Goal: Task Accomplishment & Management: Manage account settings

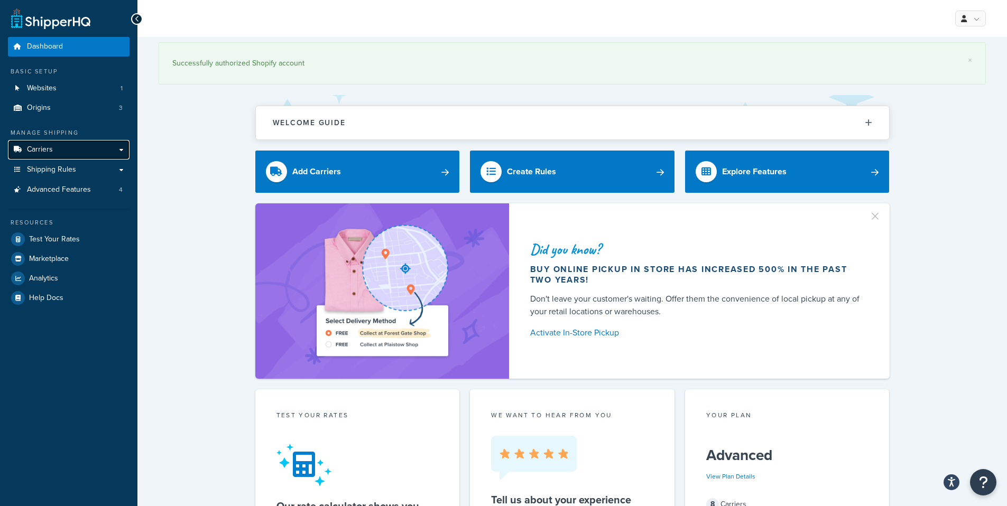
click at [77, 156] on link "Carriers" at bounding box center [69, 150] width 122 height 20
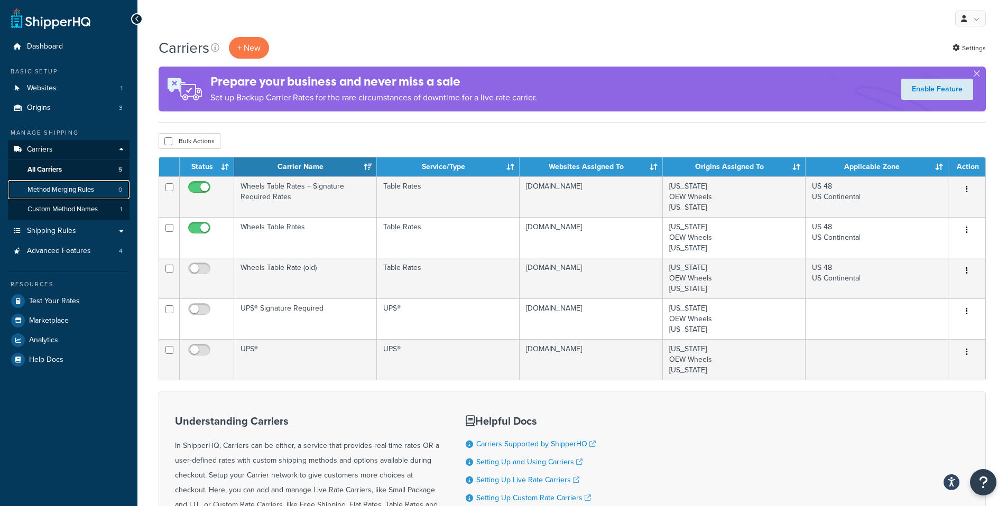
click at [88, 190] on span "Method Merging Rules" at bounding box center [60, 190] width 67 height 9
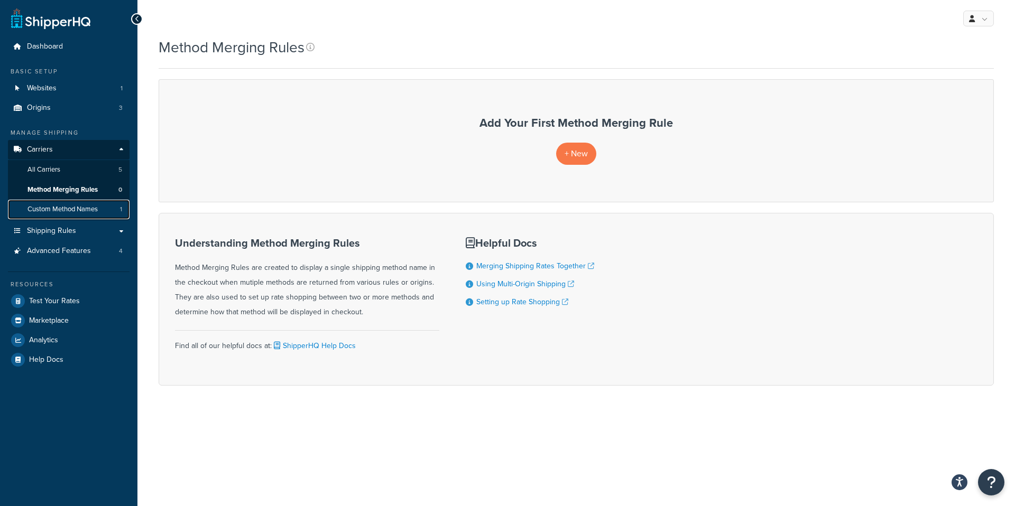
click at [82, 209] on span "Custom Method Names" at bounding box center [62, 209] width 70 height 9
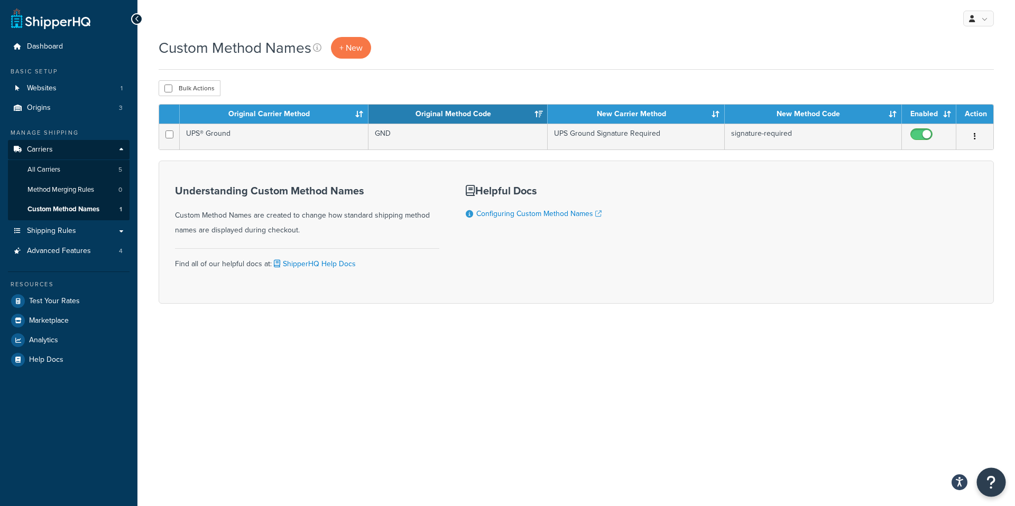
click at [984, 485] on button "Open Resource Center" at bounding box center [991, 482] width 29 height 29
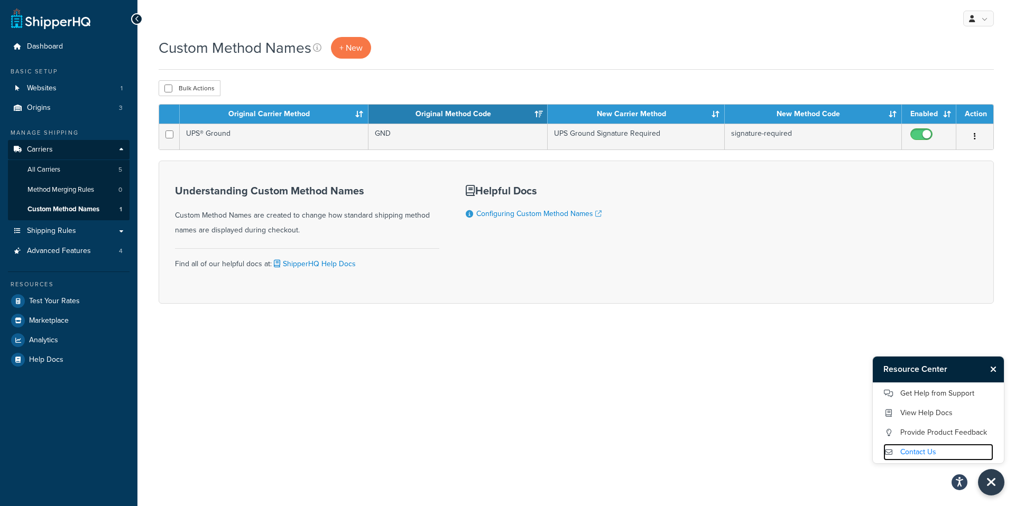
click at [933, 455] on link "Contact Us" at bounding box center [938, 452] width 110 height 17
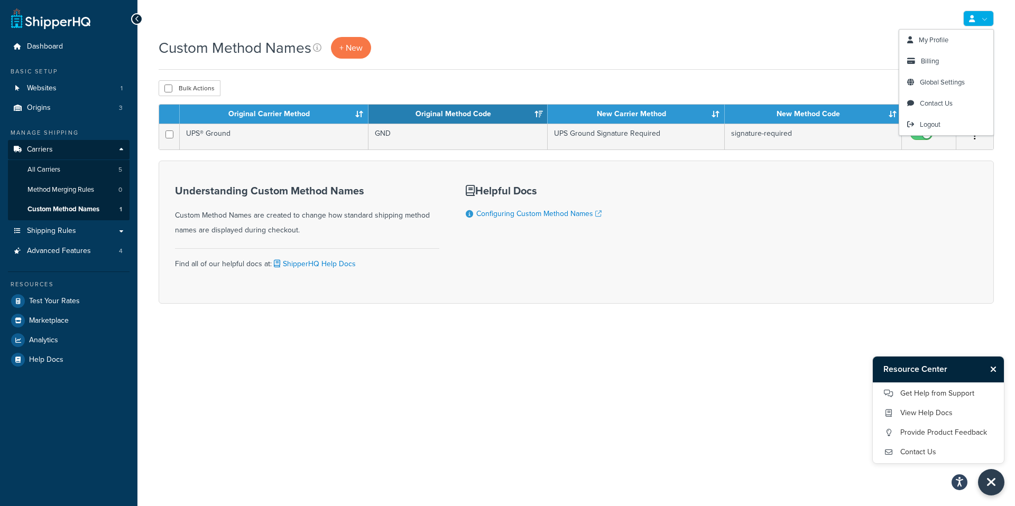
click at [987, 14] on link at bounding box center [978, 19] width 31 height 16
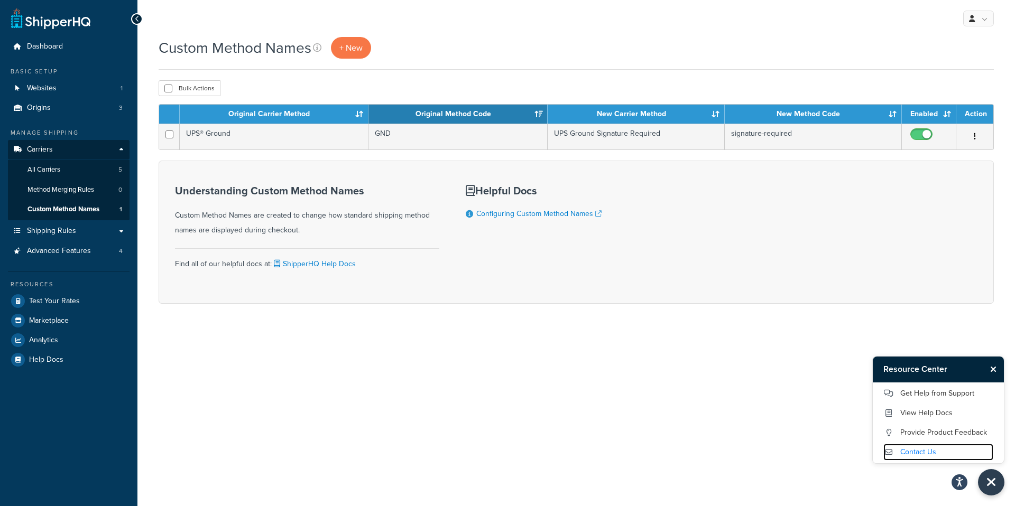
click at [915, 453] on link "Contact Us" at bounding box center [938, 452] width 110 height 17
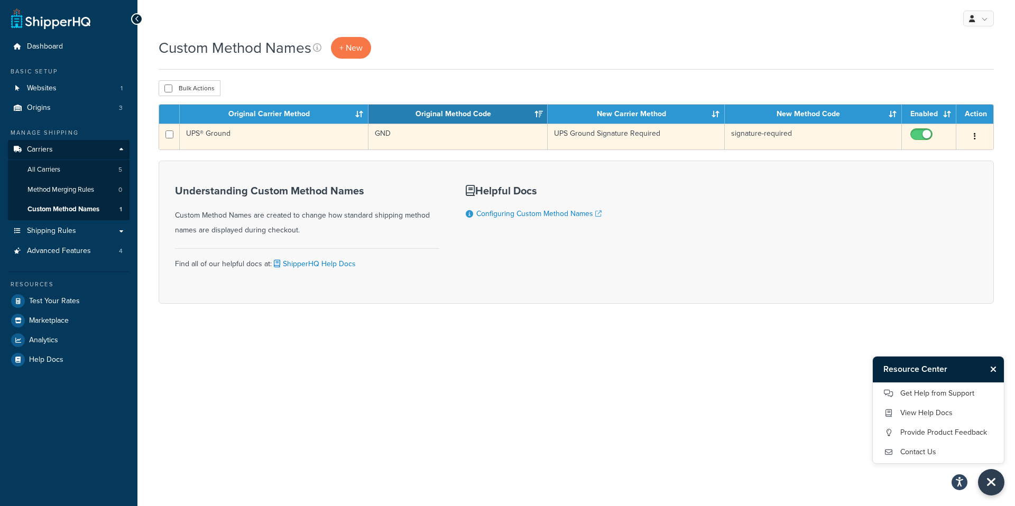
click at [980, 136] on button "button" at bounding box center [974, 136] width 15 height 17
click at [942, 156] on link "Edit" at bounding box center [932, 158] width 84 height 22
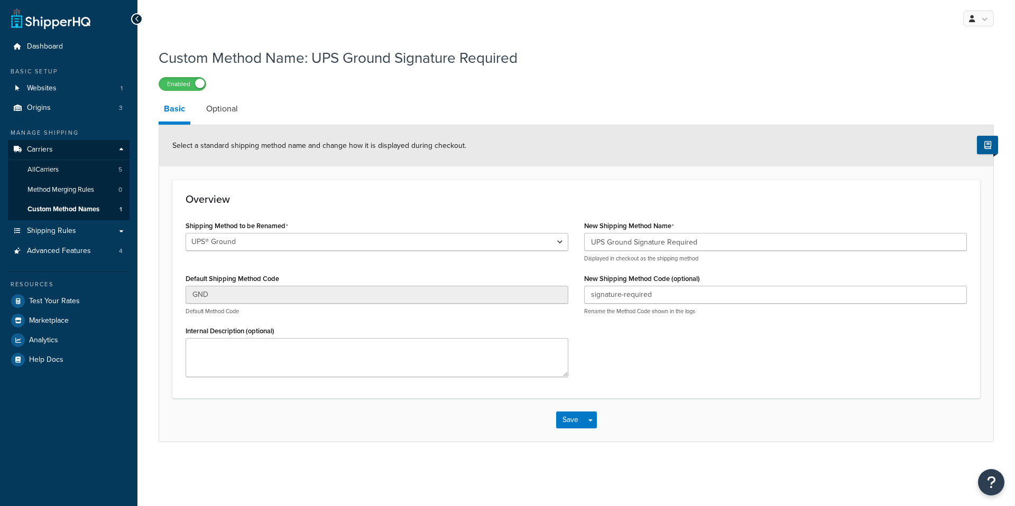
select select "695891"
click at [332, 238] on select "UPS® Ground UPS® Ground" at bounding box center [377, 242] width 383 height 18
click at [340, 235] on select "UPS® Ground UPS® Ground" at bounding box center [377, 242] width 383 height 18
click at [60, 152] on link "Carriers" at bounding box center [69, 150] width 122 height 20
click at [48, 39] on link "Dashboard" at bounding box center [69, 47] width 122 height 20
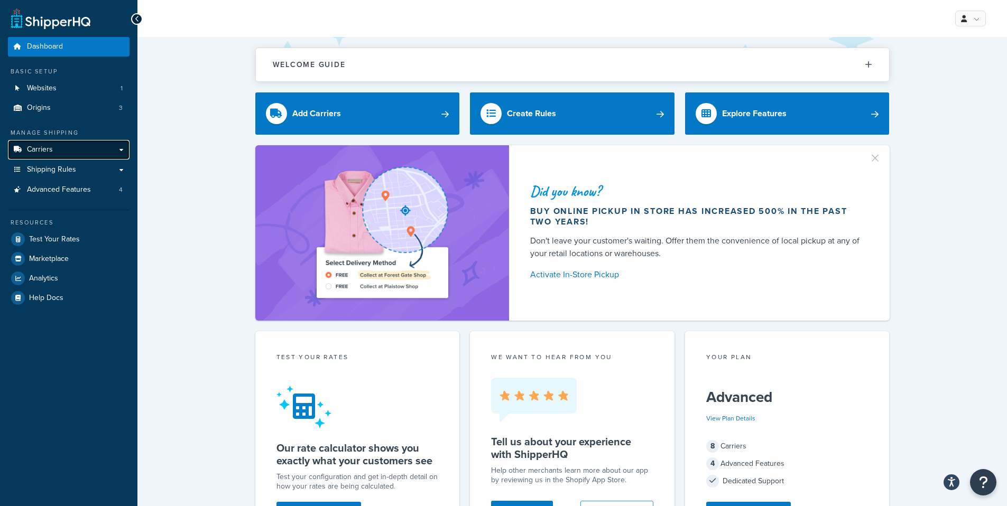
click at [46, 154] on span "Carriers" at bounding box center [40, 149] width 26 height 9
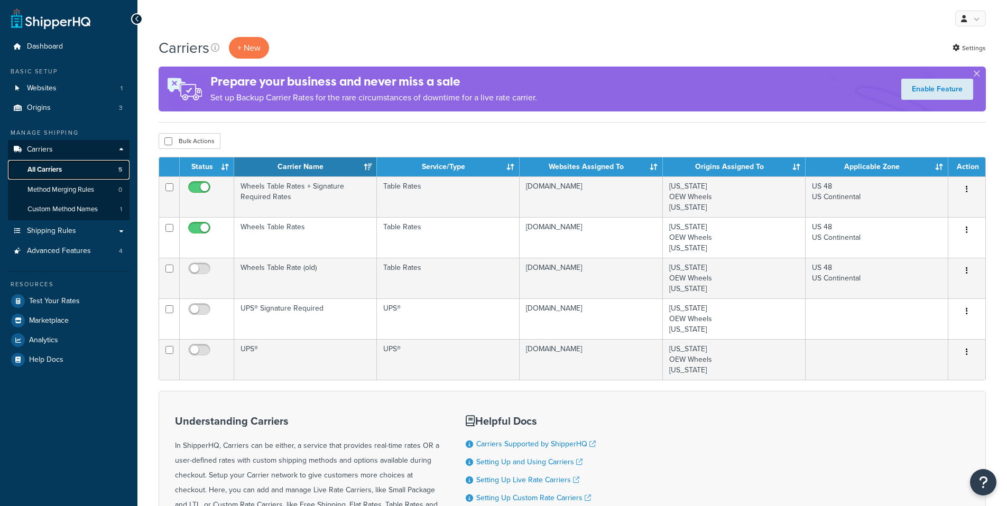
click at [49, 165] on span "All Carriers" at bounding box center [44, 169] width 34 height 9
click at [60, 197] on link "Method Merging Rules 0" at bounding box center [69, 190] width 122 height 20
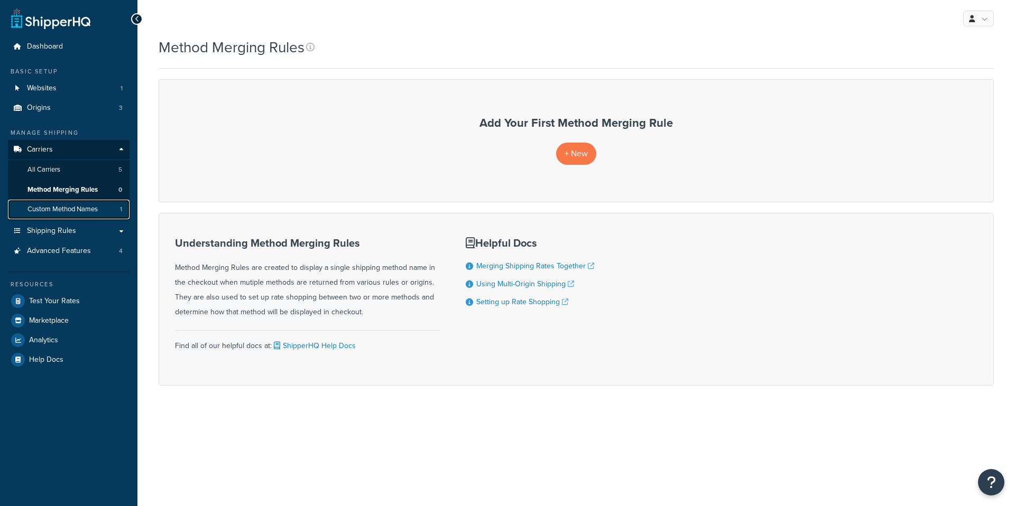
click at [76, 219] on link "Custom Method Names 1" at bounding box center [69, 210] width 122 height 20
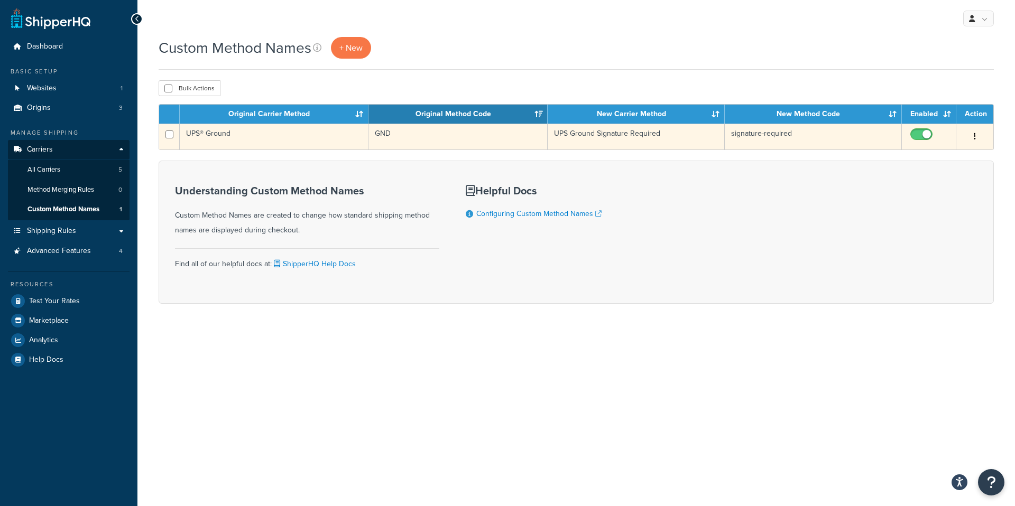
click at [976, 135] on button "button" at bounding box center [974, 136] width 15 height 17
click at [957, 154] on link "Edit" at bounding box center [932, 158] width 84 height 22
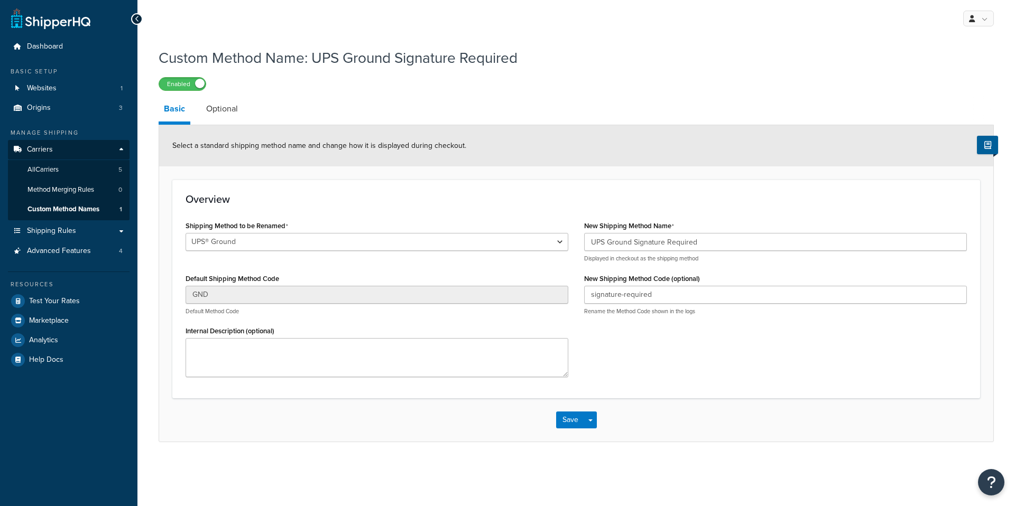
select select "695891"
click at [272, 245] on select "UPS® Ground UPS® Ground" at bounding box center [377, 242] width 383 height 18
click at [64, 172] on link "All Carriers 5" at bounding box center [69, 170] width 122 height 20
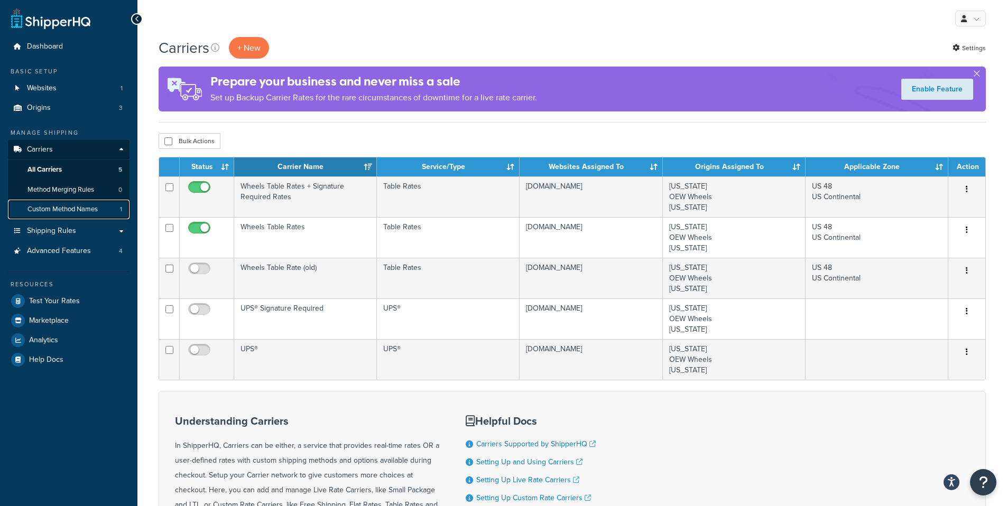
click at [93, 206] on span "Custom Method Names" at bounding box center [62, 209] width 70 height 9
